Goal: Task Accomplishment & Management: Manage account settings

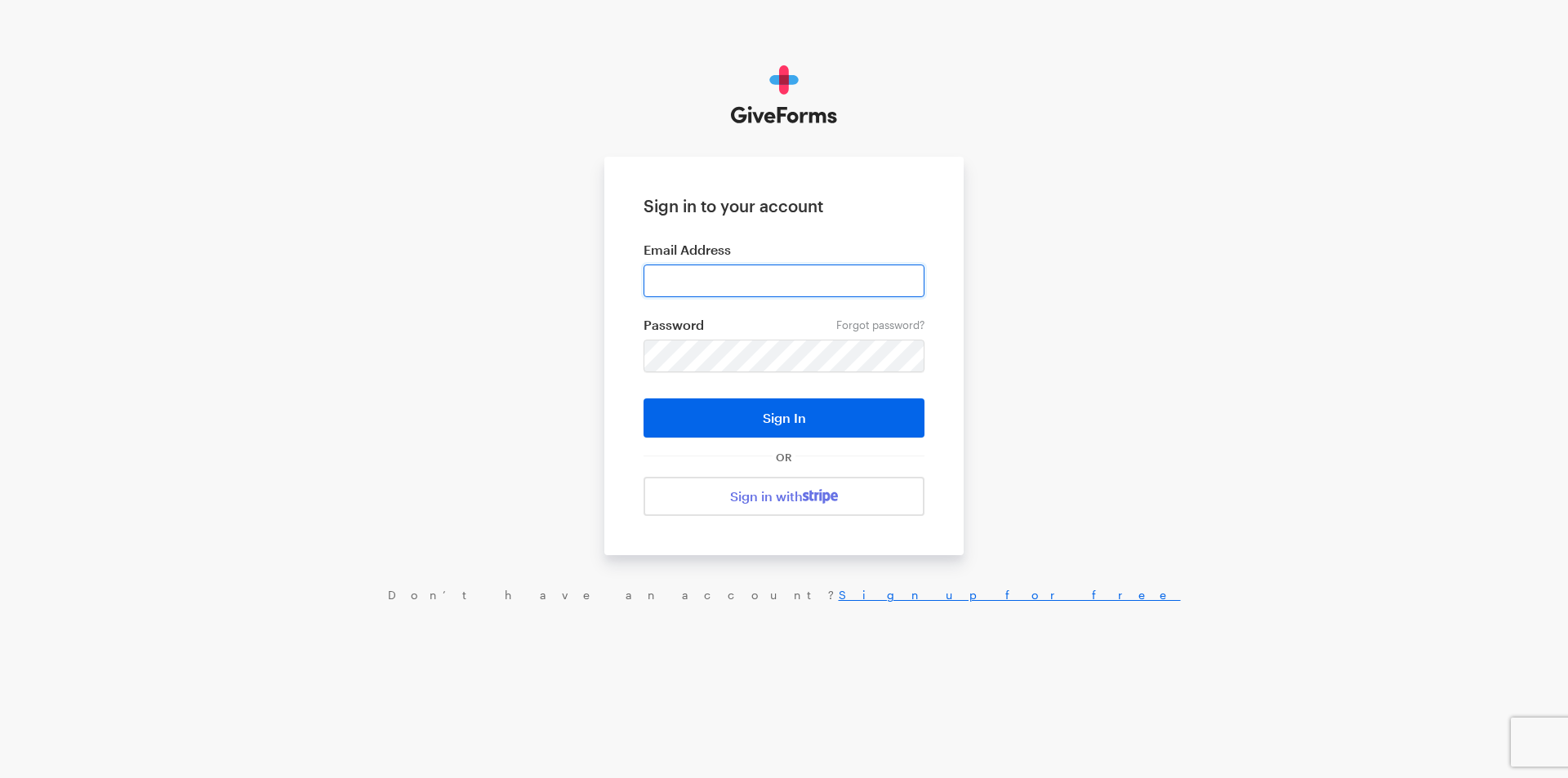
click at [732, 279] on input "email" at bounding box center [784, 280] width 281 height 33
type input "jray@brightfocus.org"
click at [643, 398] on button "Sign In" at bounding box center [784, 418] width 281 height 39
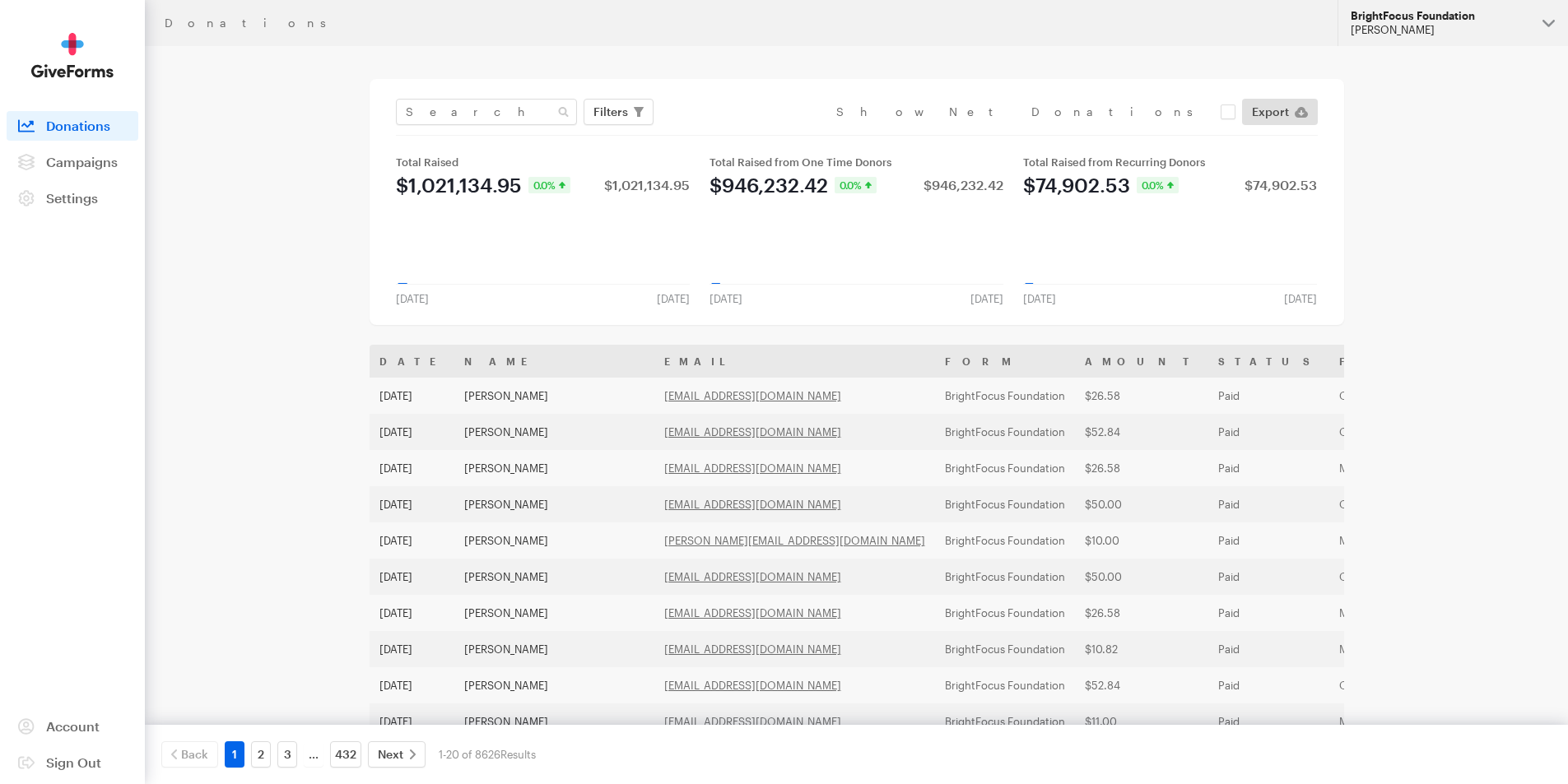
click at [1466, 30] on div "[PERSON_NAME]" at bounding box center [1440, 30] width 179 height 14
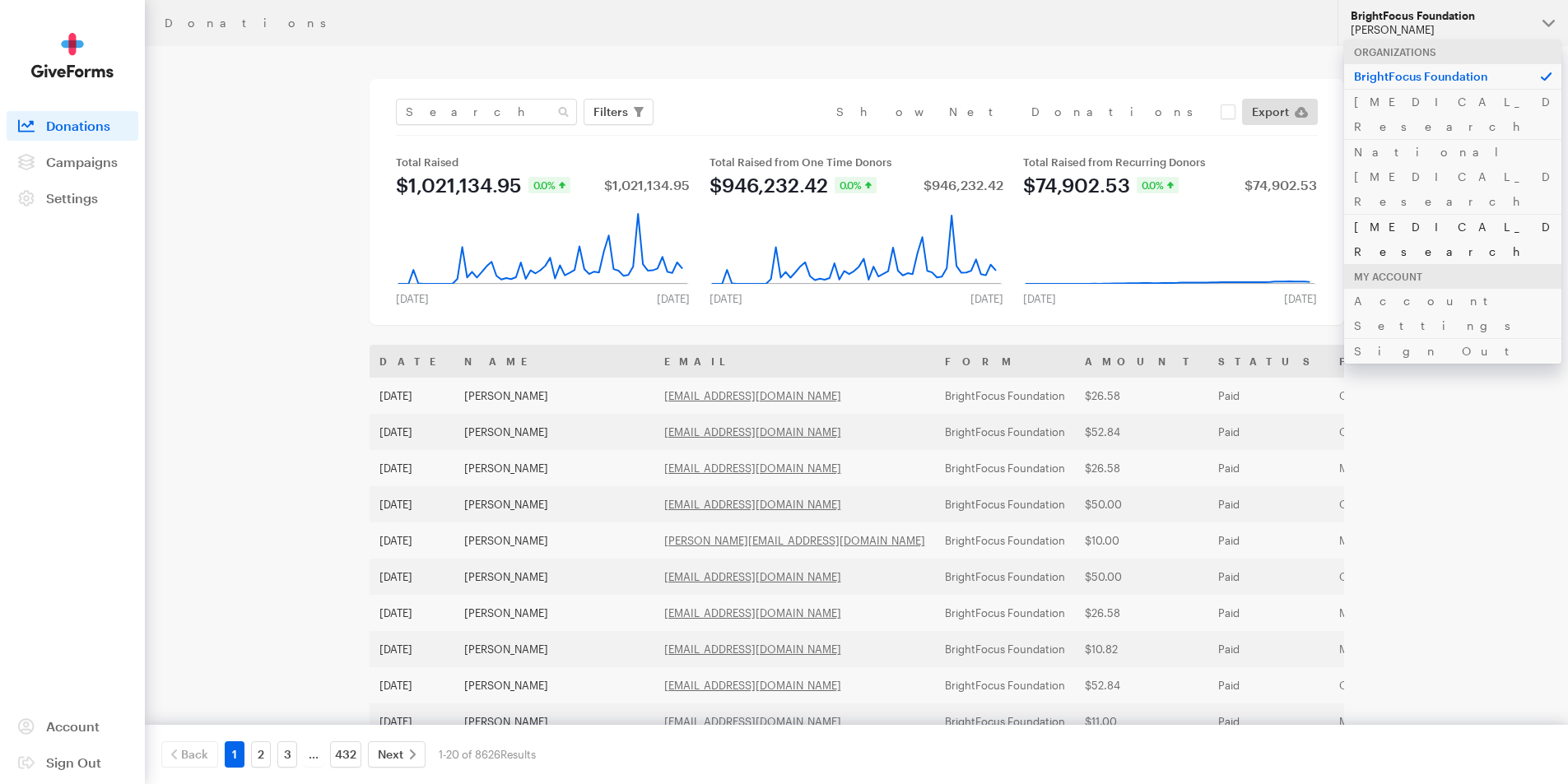
click at [1436, 214] on link "[MEDICAL_DATA] Research" at bounding box center [1453, 239] width 218 height 51
